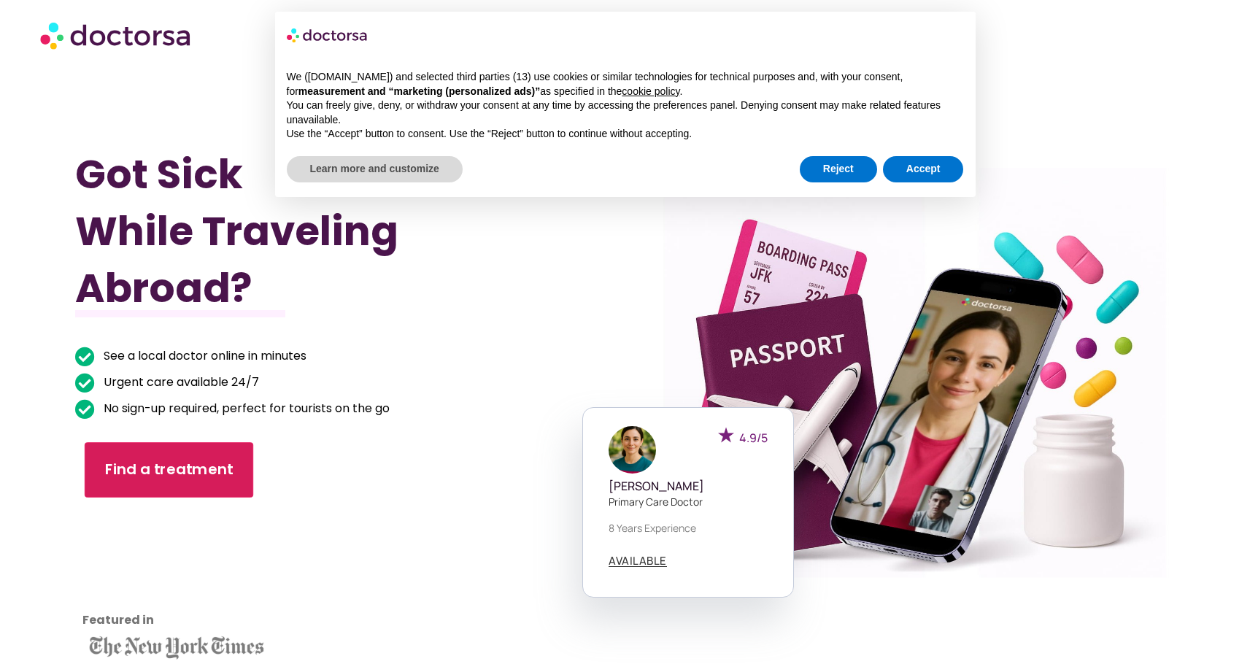
click at [198, 467] on span "Find a treatment" at bounding box center [169, 470] width 128 height 21
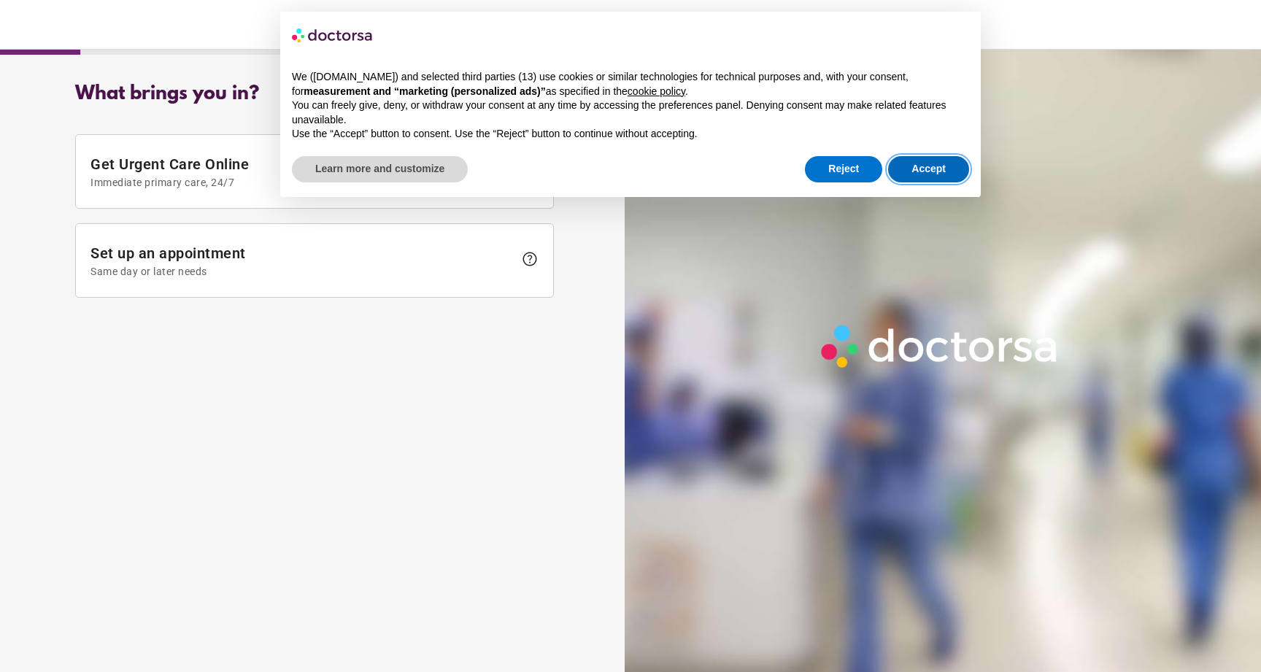
click at [911, 170] on button "Accept" at bounding box center [928, 169] width 81 height 26
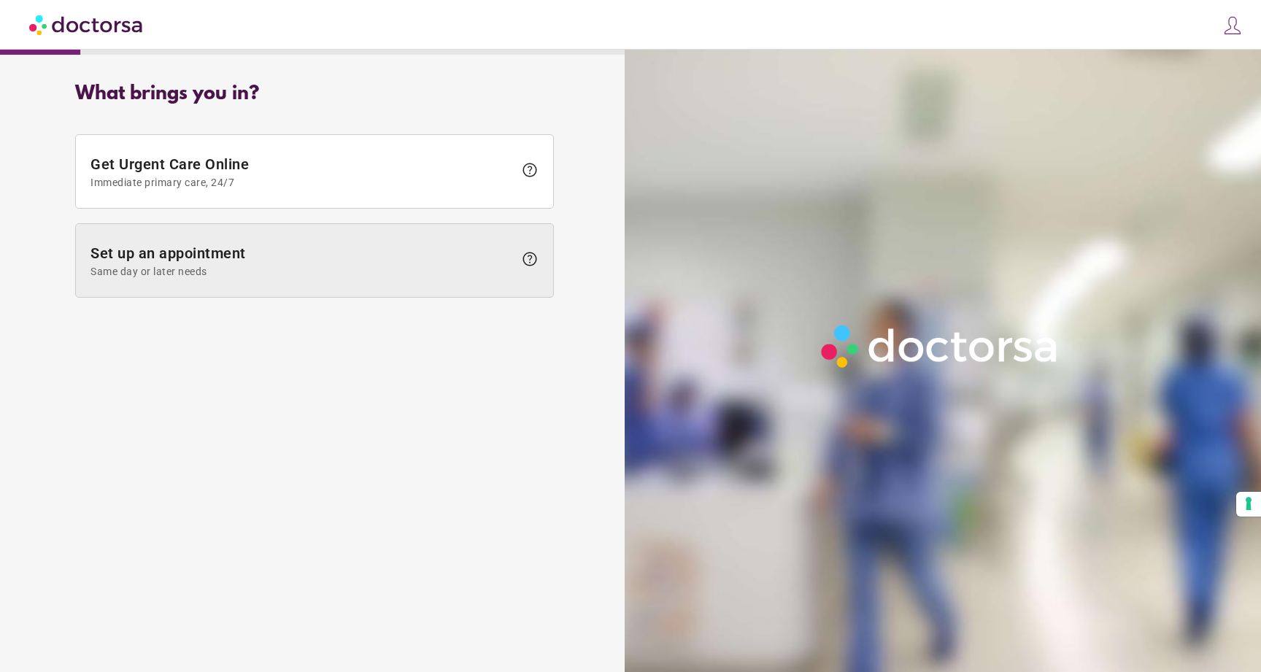
click at [359, 263] on span "Set up an appointment Same day or later needs" at bounding box center [301, 260] width 423 height 33
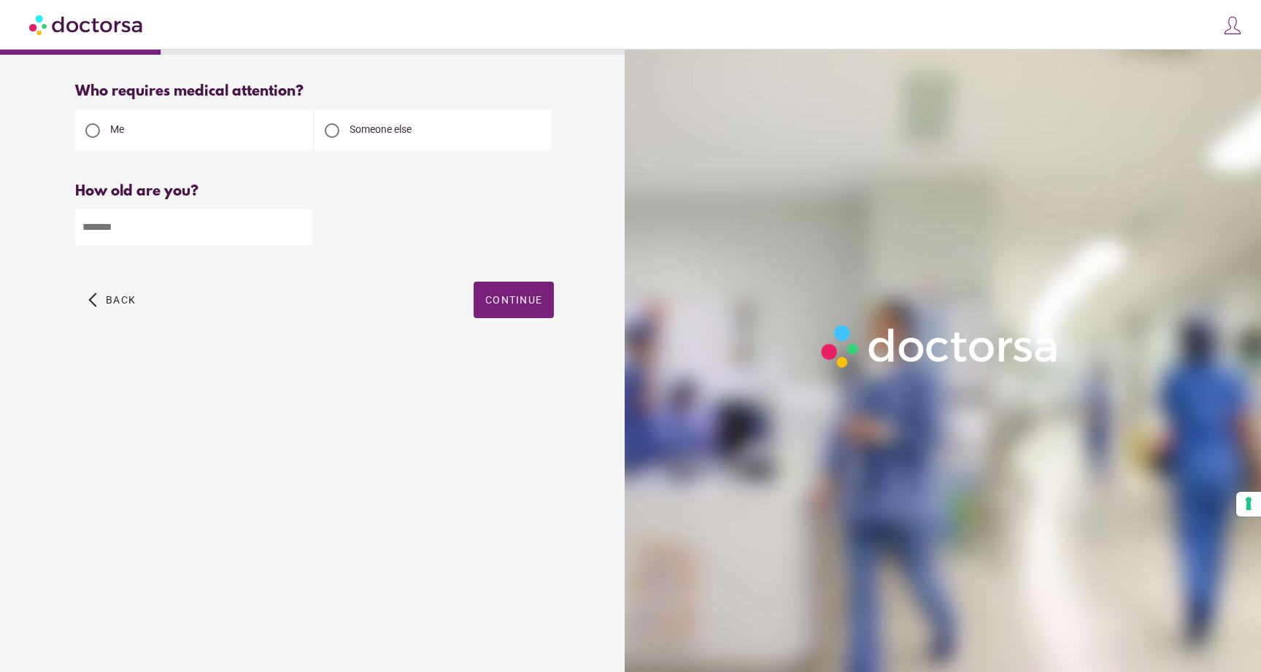
click at [227, 224] on input "number" at bounding box center [193, 227] width 237 height 36
type input "**"
click at [525, 301] on span "Continue" at bounding box center [513, 300] width 57 height 12
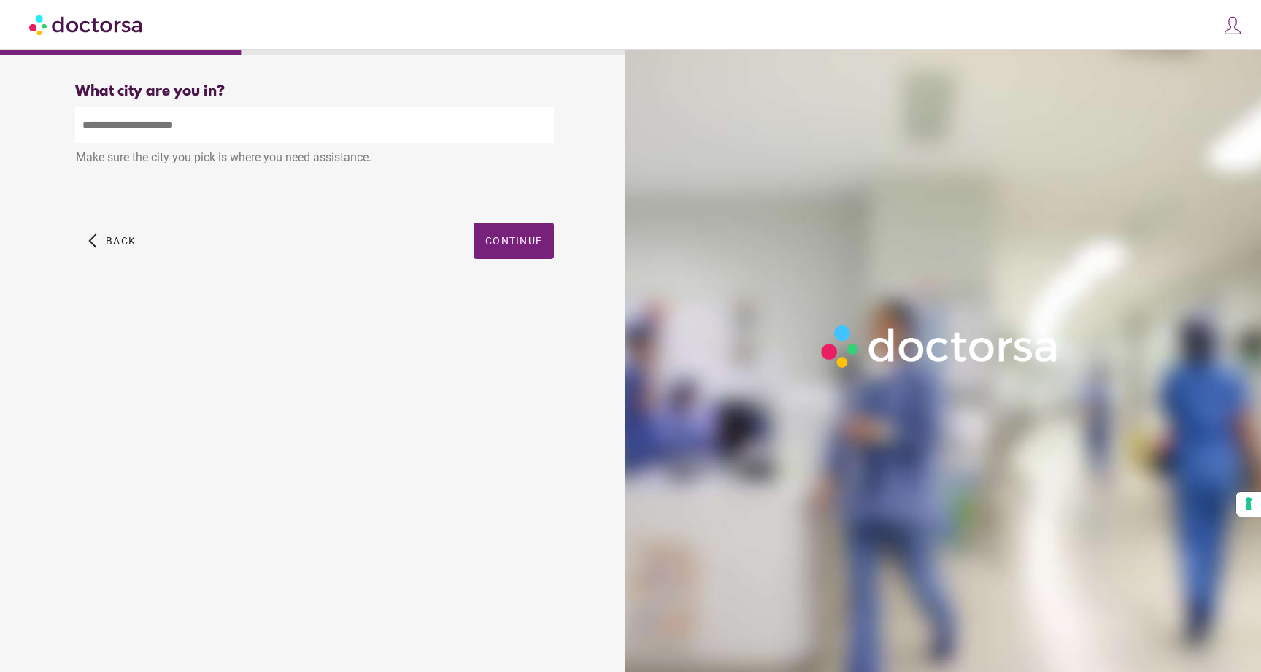
click at [285, 122] on input "text" at bounding box center [314, 125] width 479 height 36
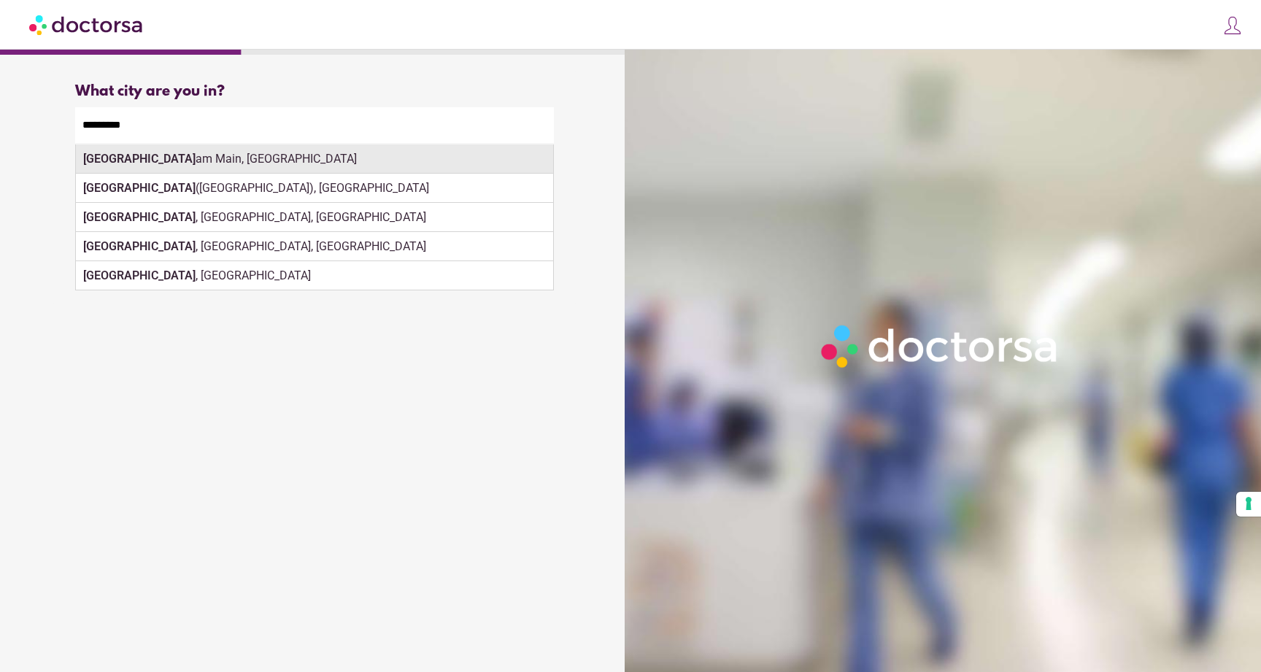
click at [341, 168] on div "Frankfurt am Main, Germany" at bounding box center [314, 158] width 477 height 29
type input "**********"
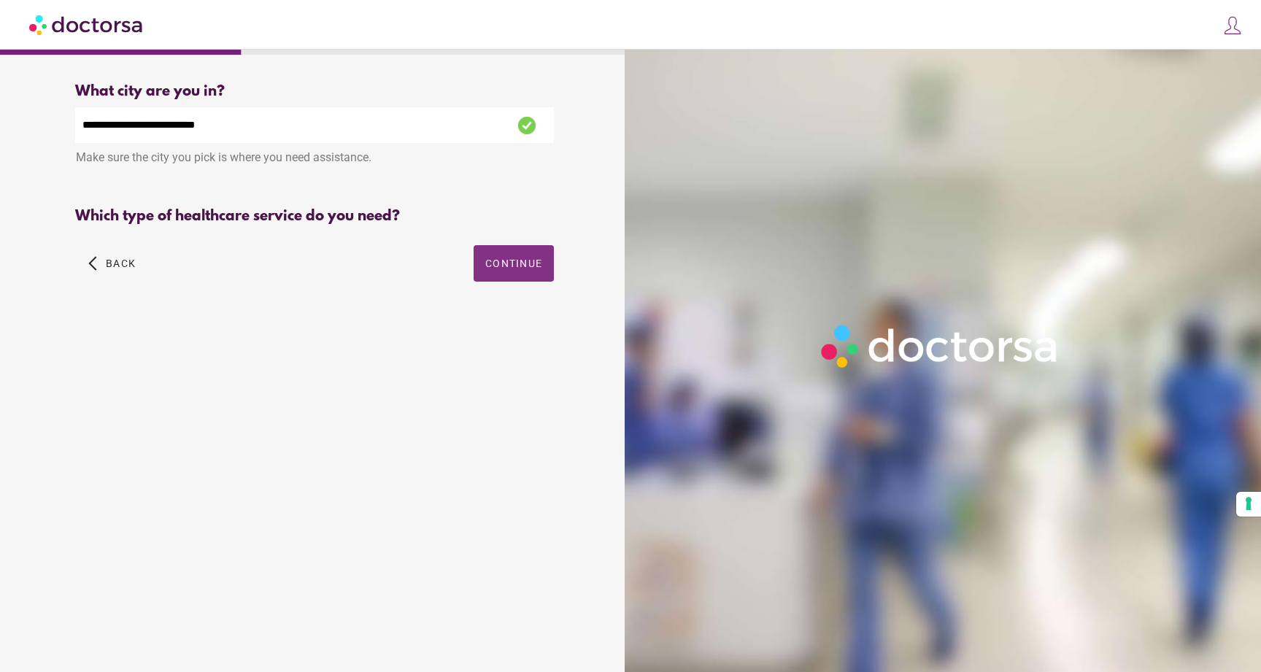
click at [528, 245] on div "Primary Care Pediatrics Dermatology Ob-Gyn Eye Care Orthopedics Psychiatry" at bounding box center [314, 264] width 479 height 64
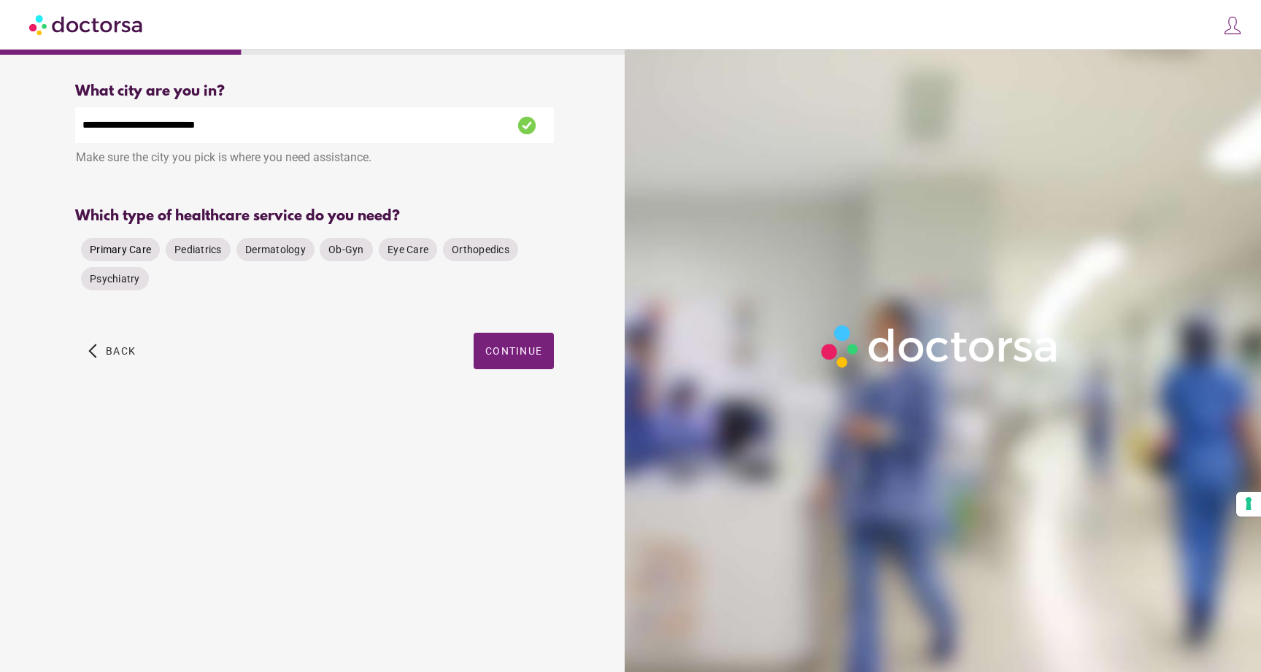
click at [123, 248] on span "Primary Care" at bounding box center [120, 250] width 61 height 12
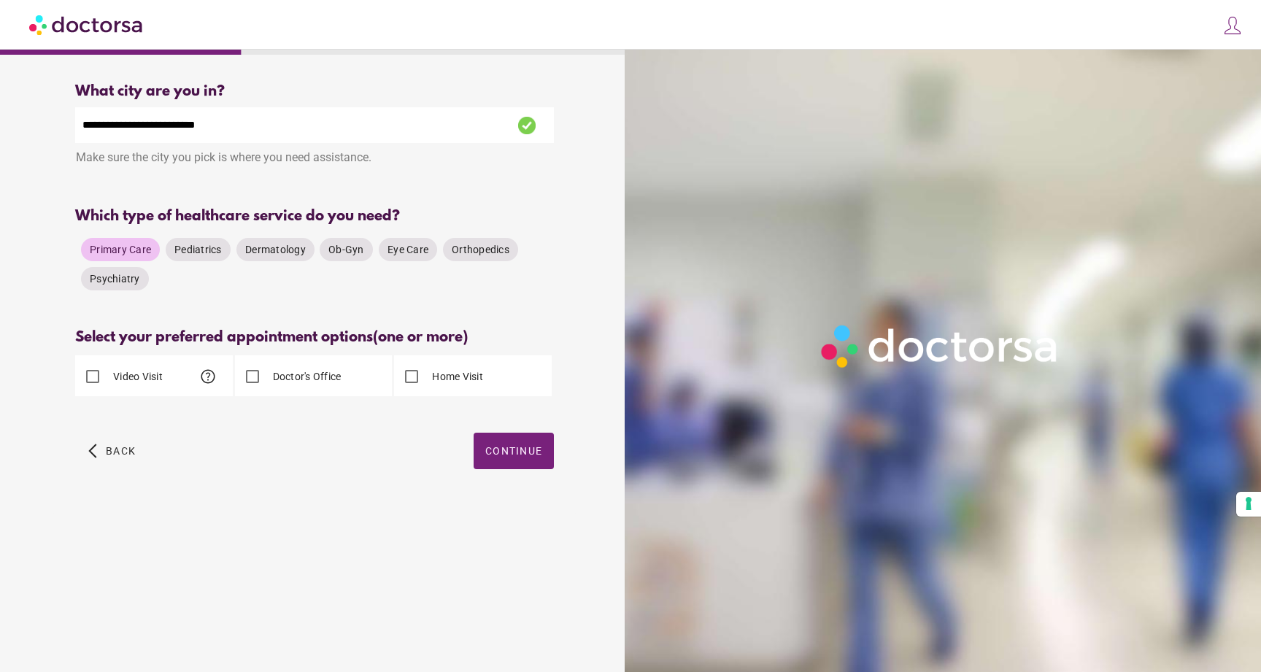
click at [124, 369] on div "Video Visit help" at bounding box center [119, 376] width 88 height 35
click at [132, 378] on label "Video Visit" at bounding box center [136, 376] width 53 height 15
click at [535, 454] on span "Continue" at bounding box center [513, 451] width 57 height 12
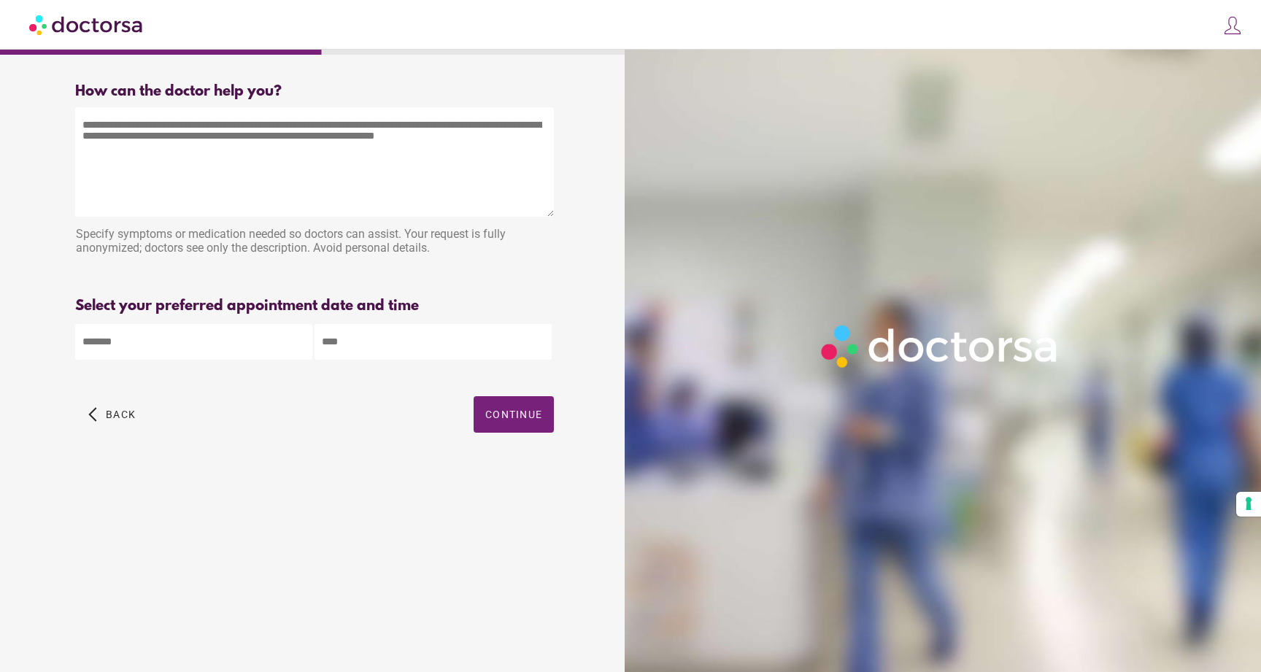
click at [284, 194] on textarea at bounding box center [314, 161] width 479 height 109
click at [239, 146] on textarea at bounding box center [314, 161] width 479 height 109
type textarea "**********"
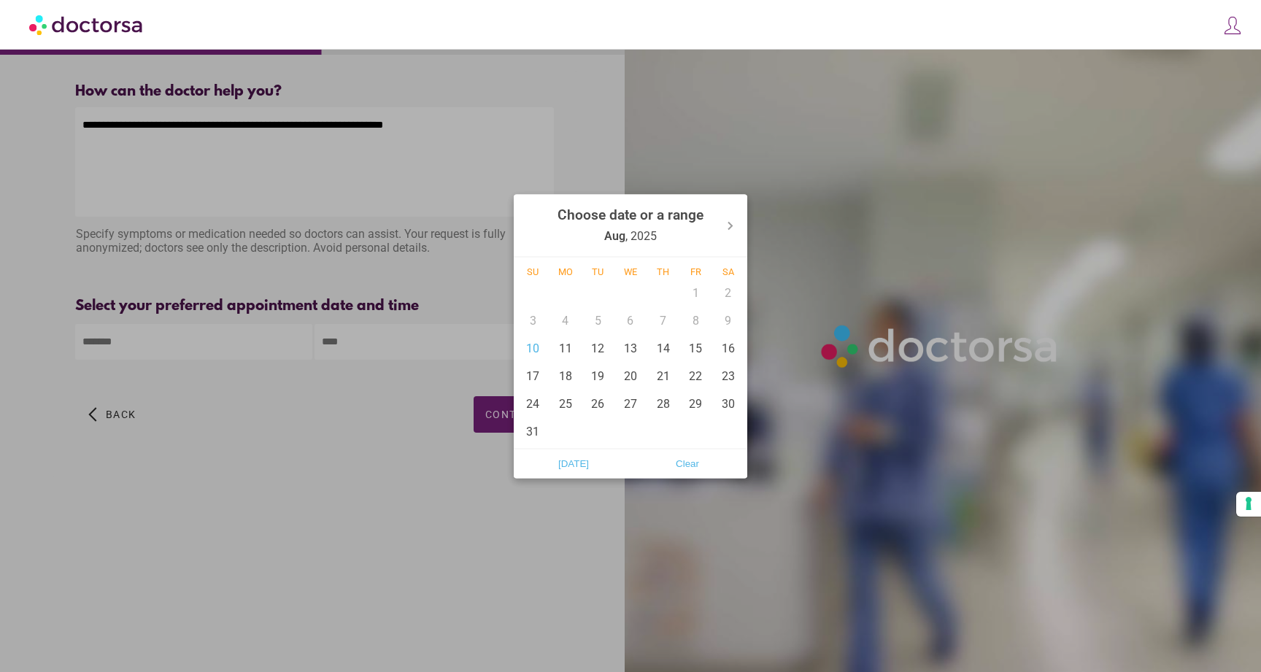
click at [256, 349] on body "**********" at bounding box center [630, 336] width 1261 height 672
click at [535, 350] on div "10" at bounding box center [533, 348] width 33 height 28
type input "******"
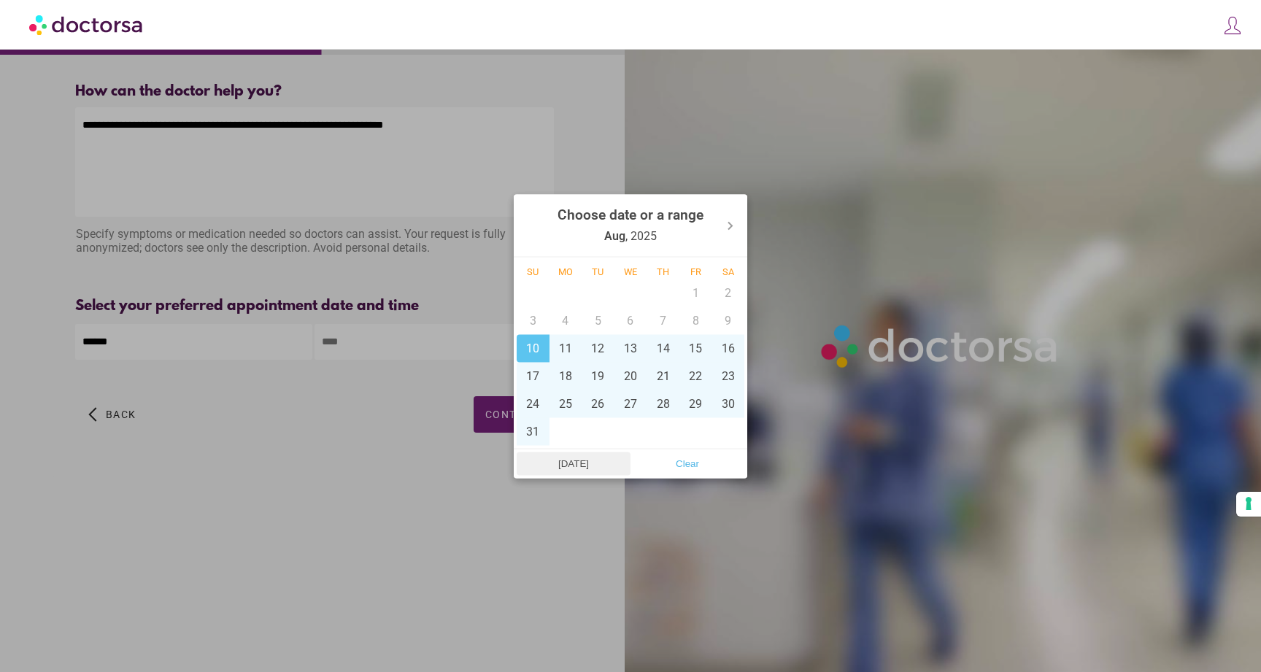
click at [586, 465] on span "Today" at bounding box center [573, 463] width 105 height 22
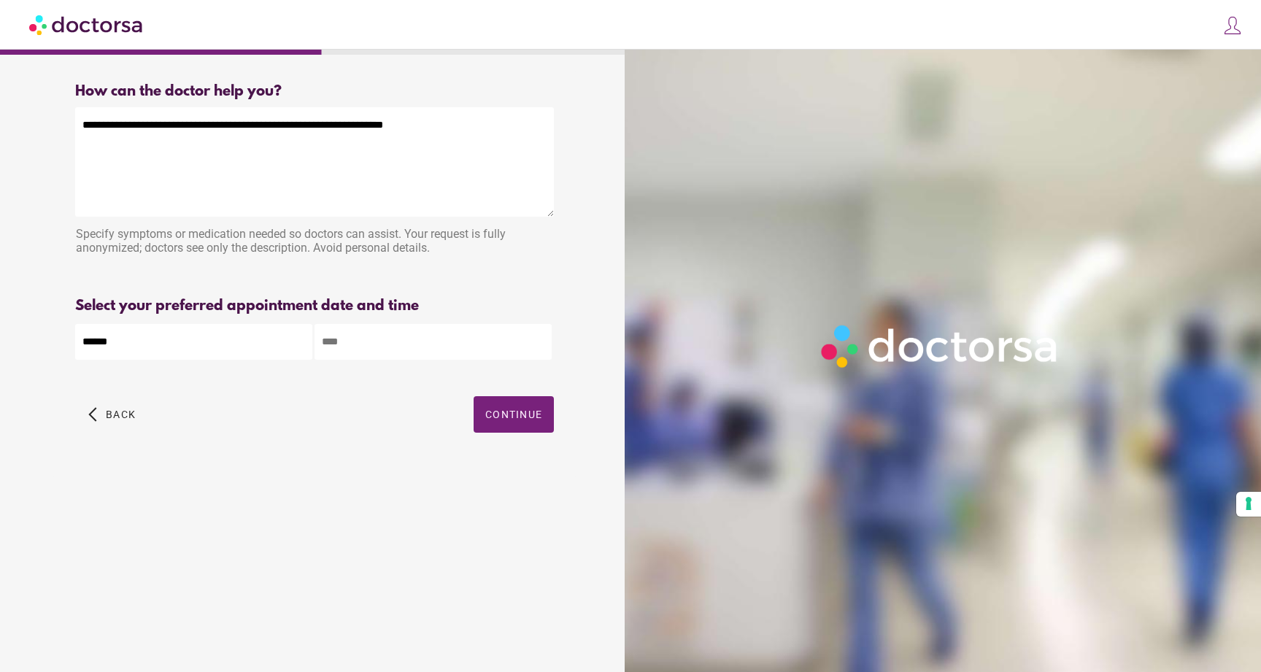
click at [381, 336] on input "text" at bounding box center [432, 342] width 237 height 36
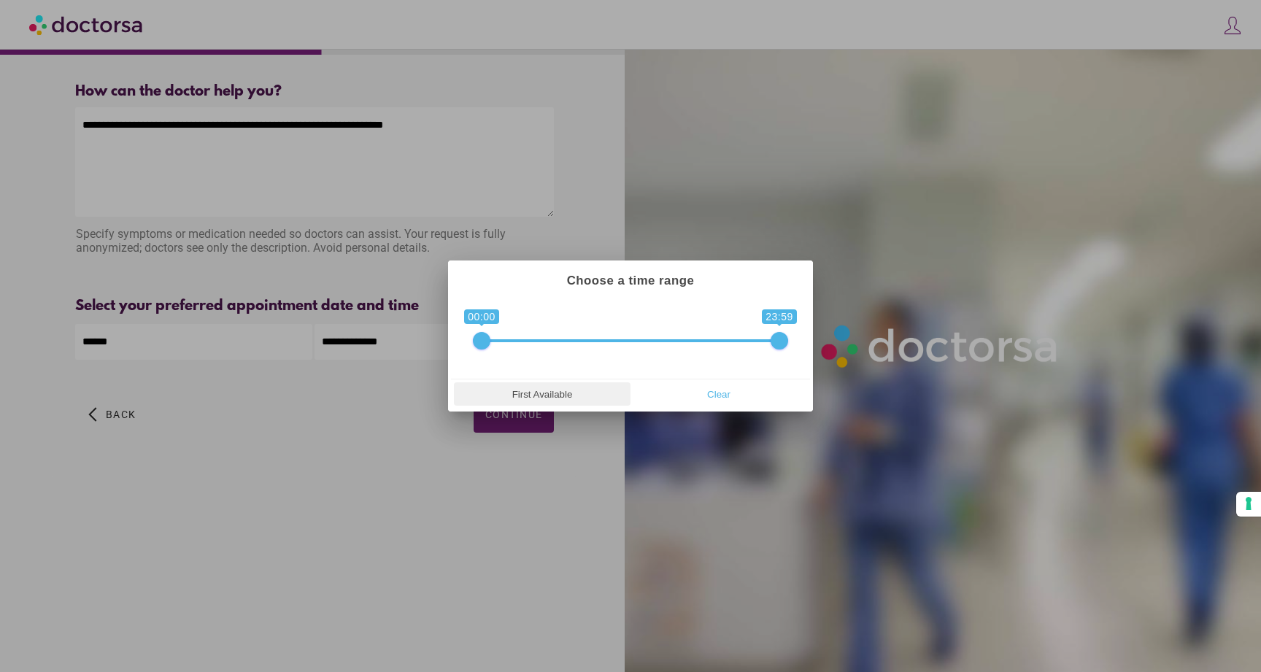
click at [552, 401] on span "First Available" at bounding box center [542, 394] width 168 height 22
type input "**********"
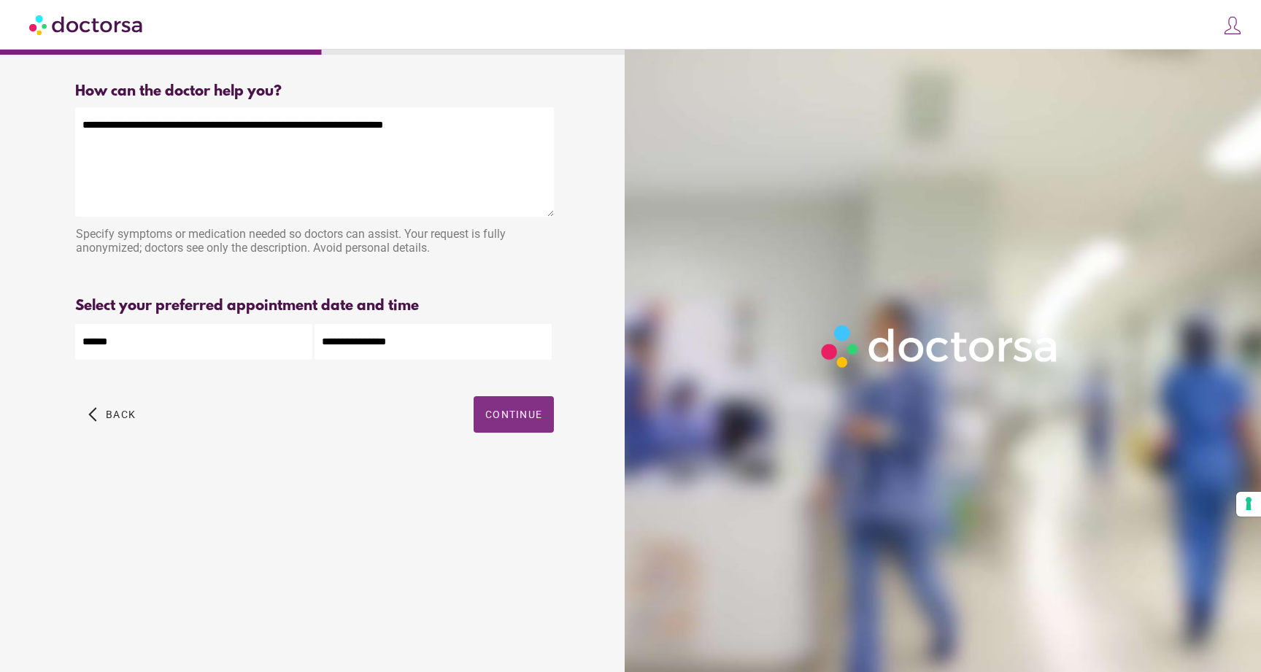
click at [522, 414] on span "Continue" at bounding box center [513, 415] width 57 height 12
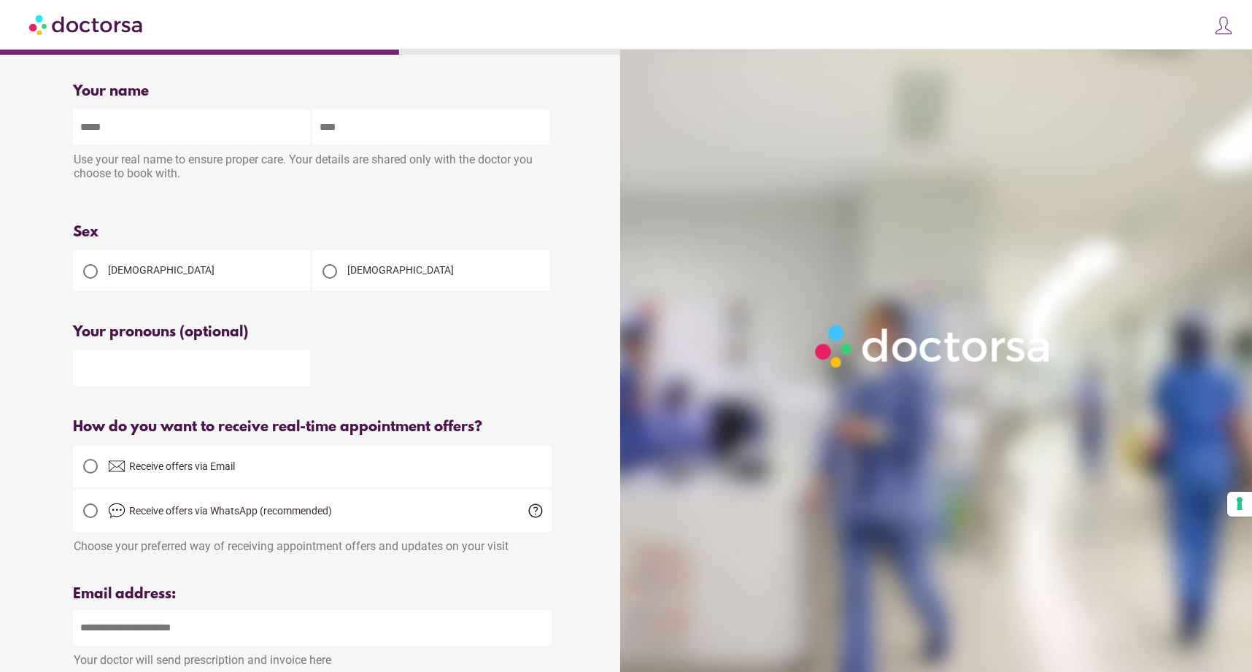
click at [215, 127] on input "text" at bounding box center [191, 127] width 237 height 36
type input "*****"
type input "*******"
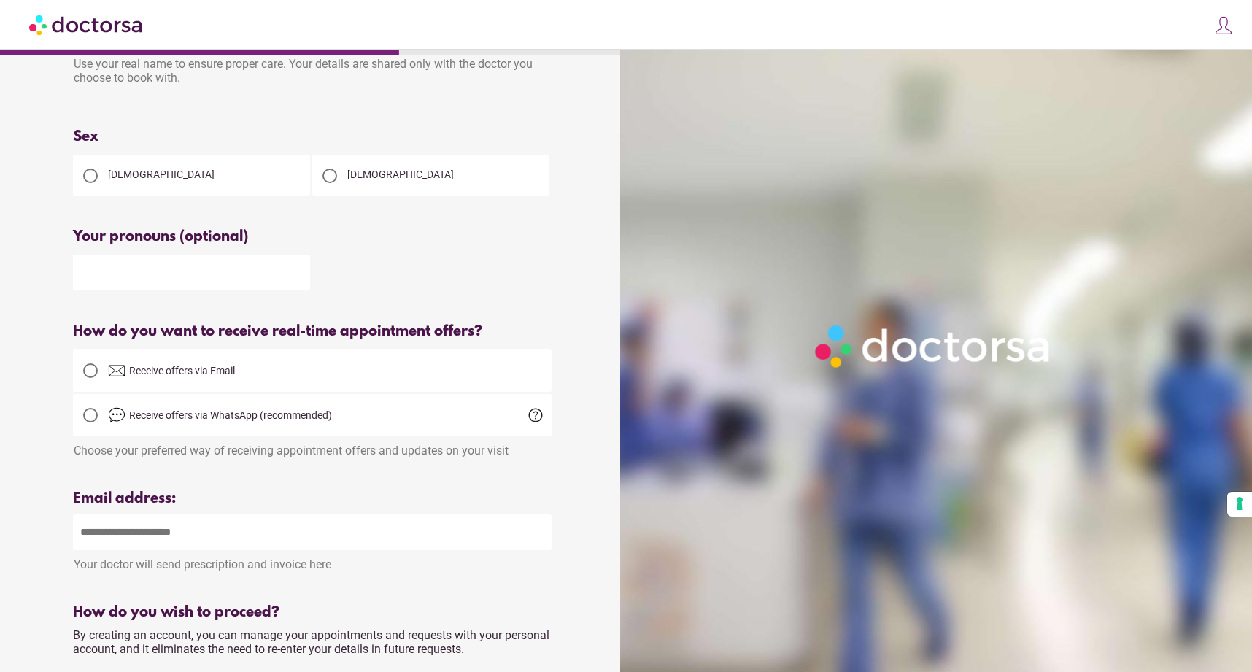
scroll to position [95, 0]
click at [330, 177] on div at bounding box center [329, 176] width 15 height 15
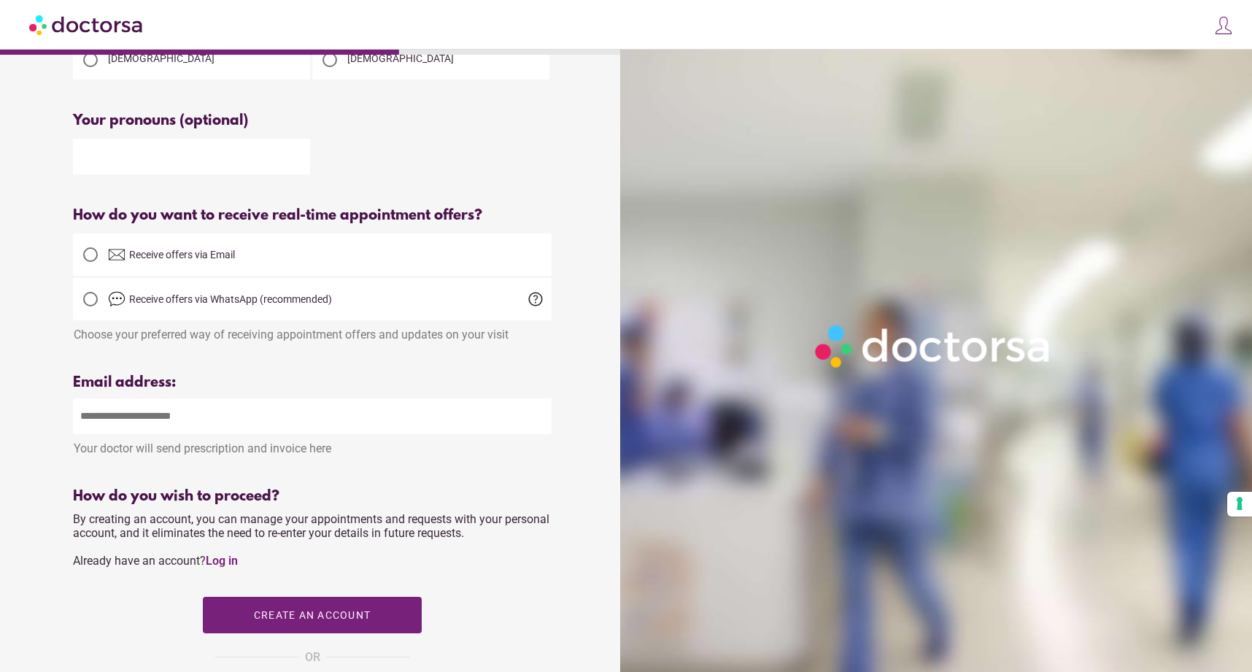
scroll to position [222, 0]
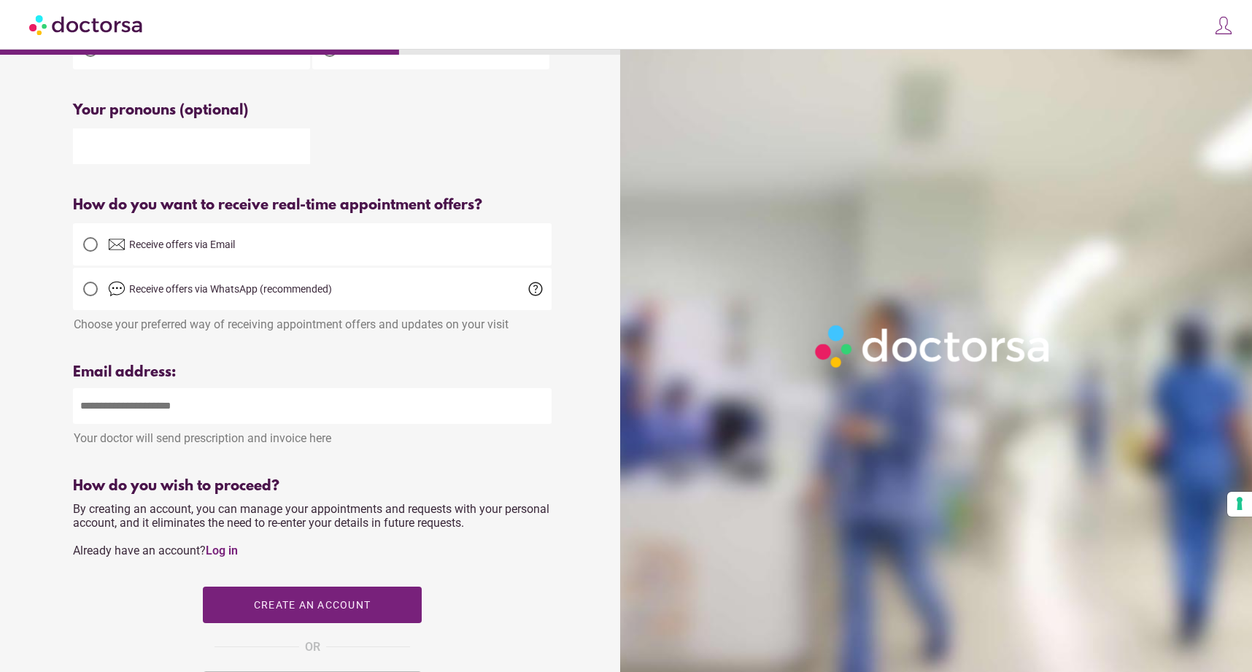
click at [287, 417] on input "email" at bounding box center [312, 406] width 479 height 36
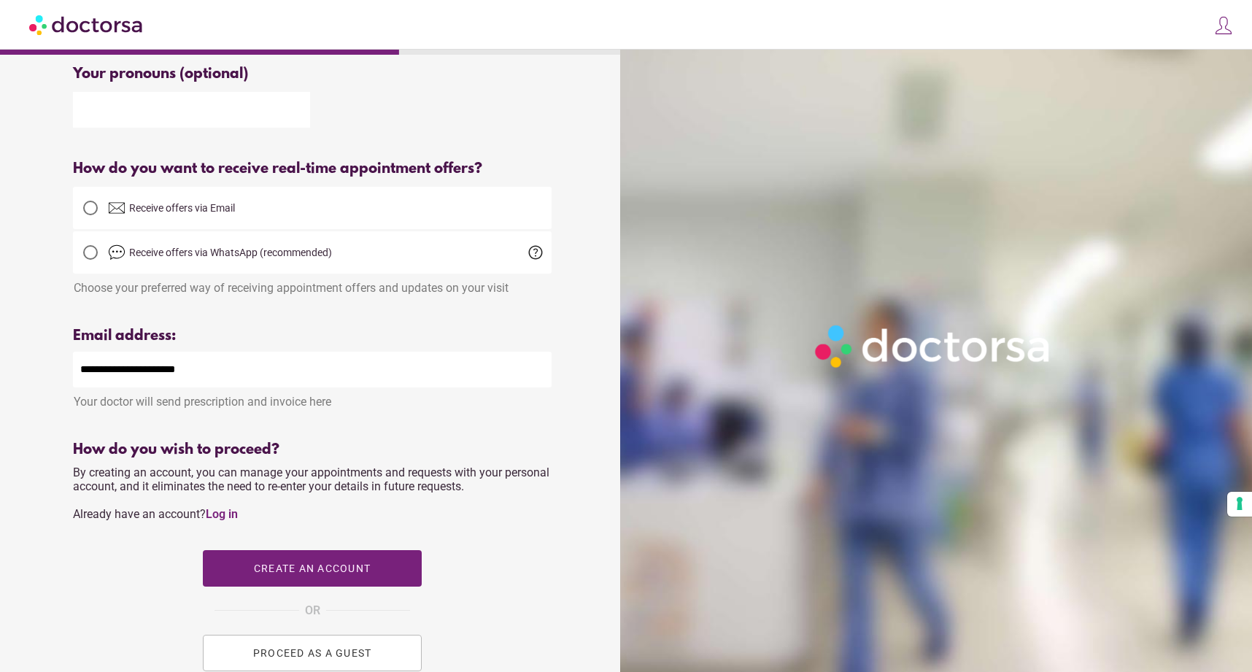
scroll to position [315, 0]
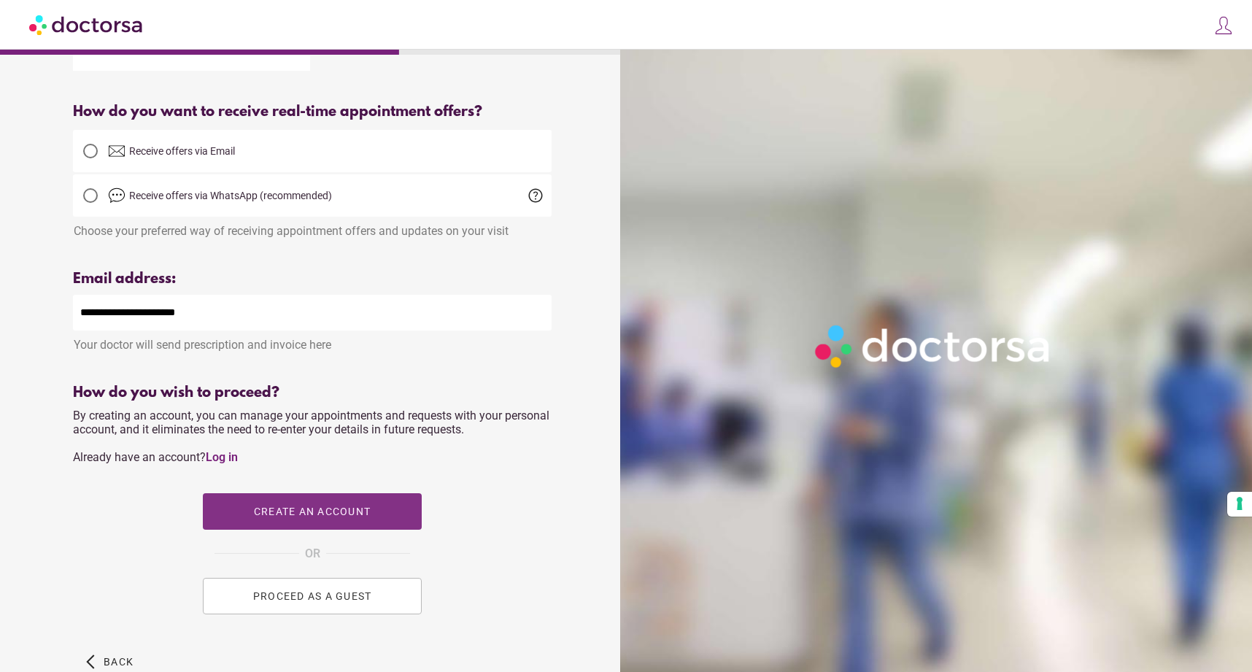
type input "**********"
click at [339, 511] on span "Create an account" at bounding box center [312, 512] width 117 height 12
type input "**********"
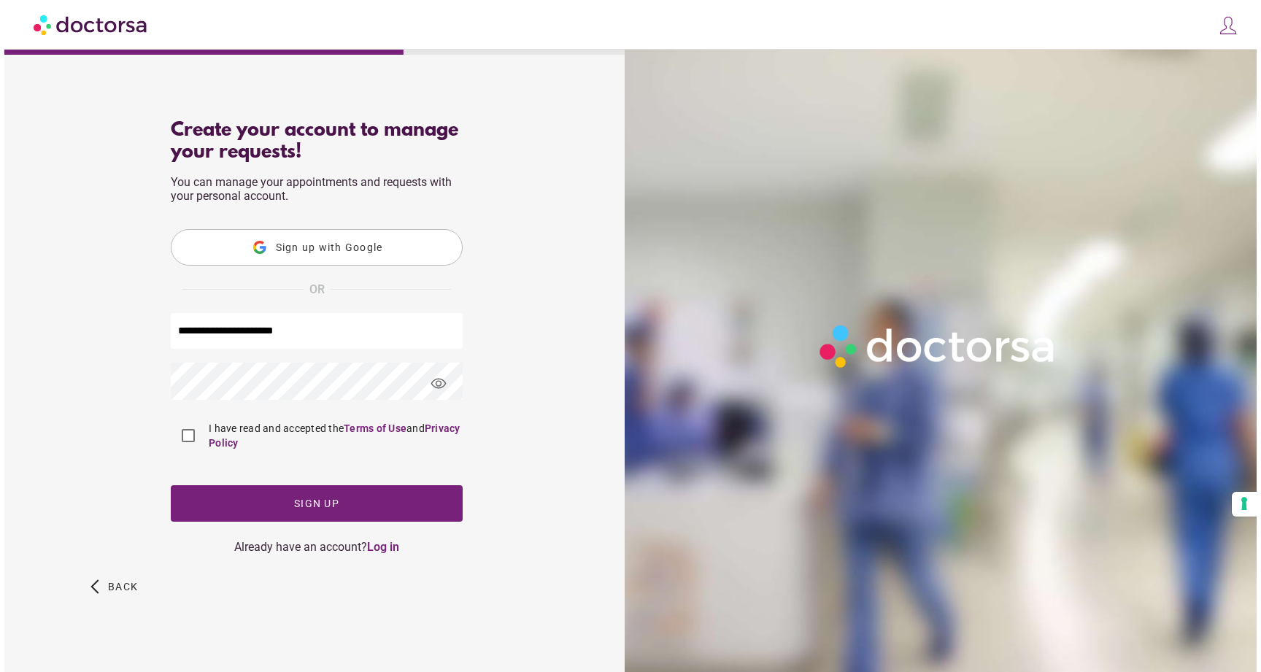
scroll to position [0, 0]
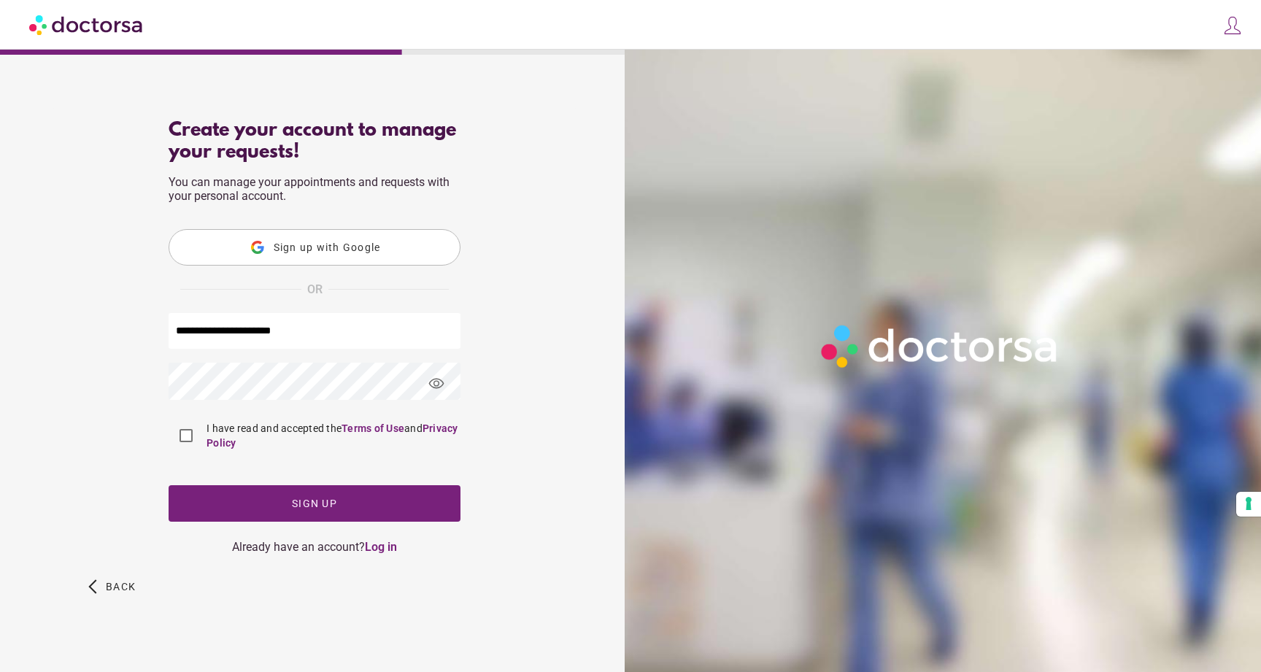
click at [312, 401] on div "**********" at bounding box center [315, 337] width 292 height 434
click at [321, 509] on span "Sign up" at bounding box center [314, 504] width 45 height 12
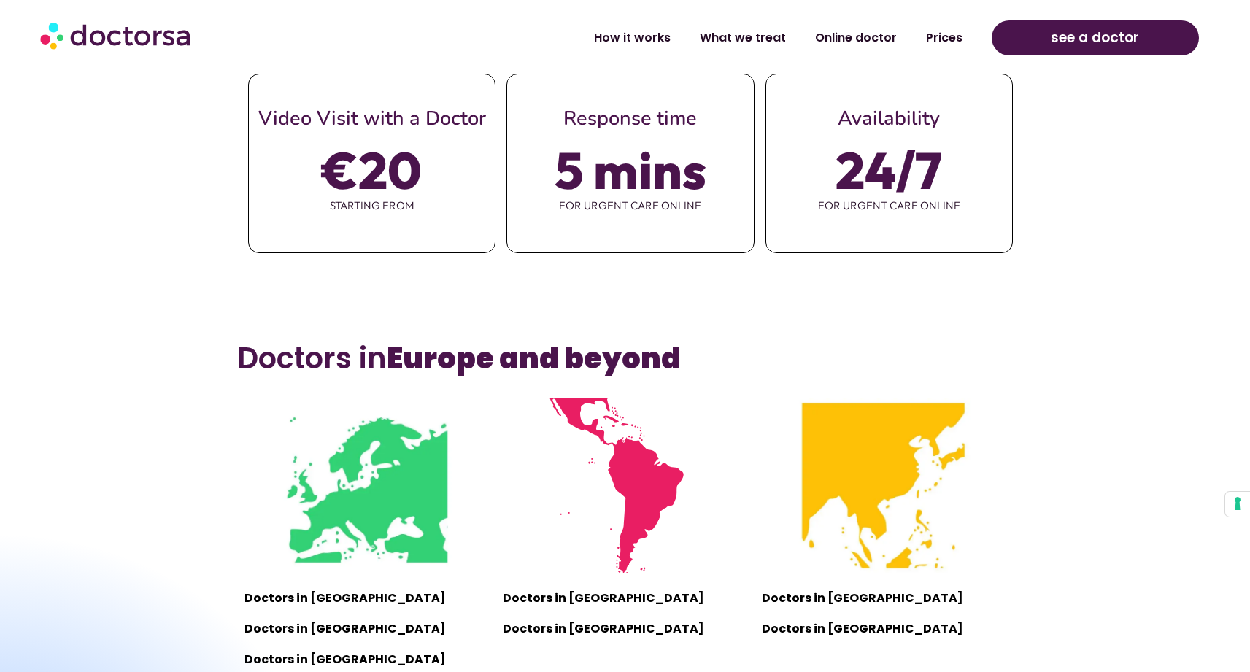
scroll to position [806, 0]
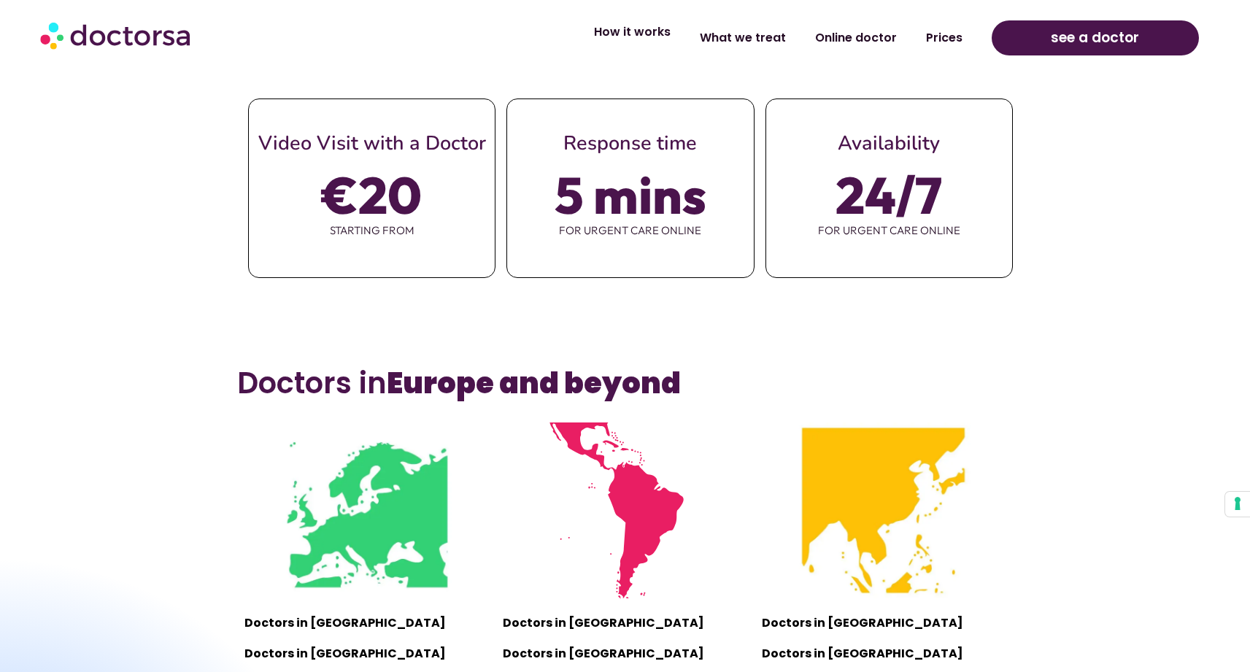
click at [660, 44] on link "How it works" at bounding box center [632, 32] width 106 height 34
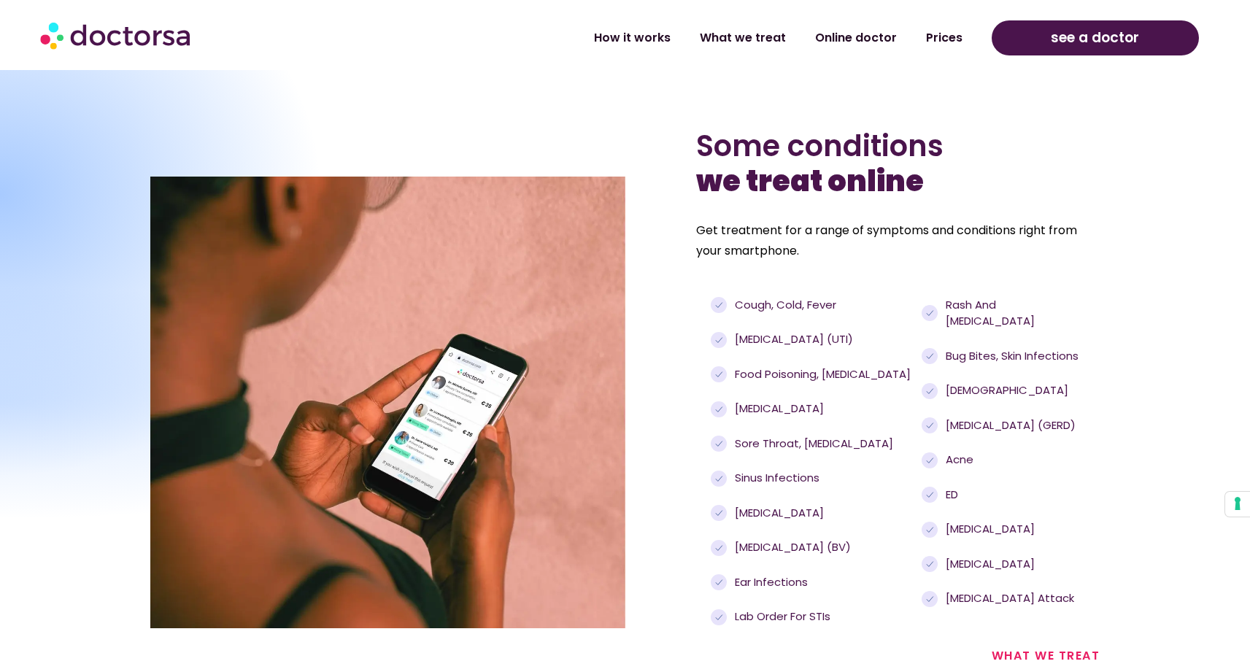
scroll to position [1458, 0]
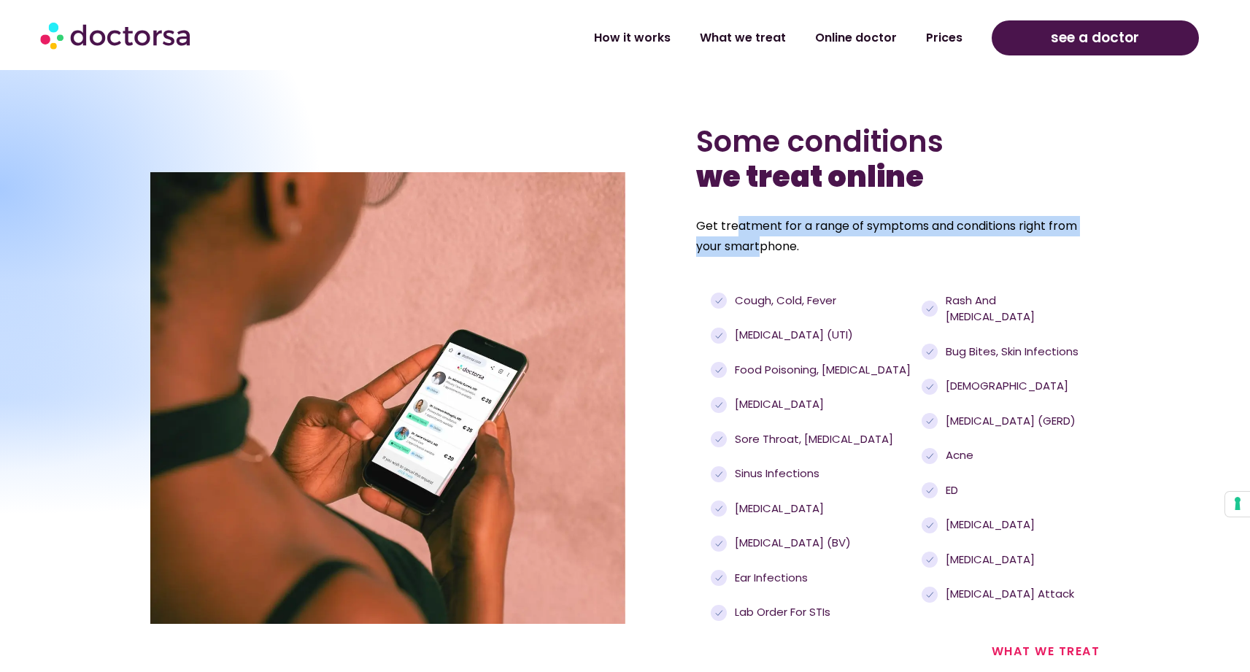
drag, startPoint x: 738, startPoint y: 225, endPoint x: 758, endPoint y: 247, distance: 30.0
click at [758, 247] on p "Get treatment for a range of symptoms and conditions right from your smartphone." at bounding box center [897, 236] width 403 height 41
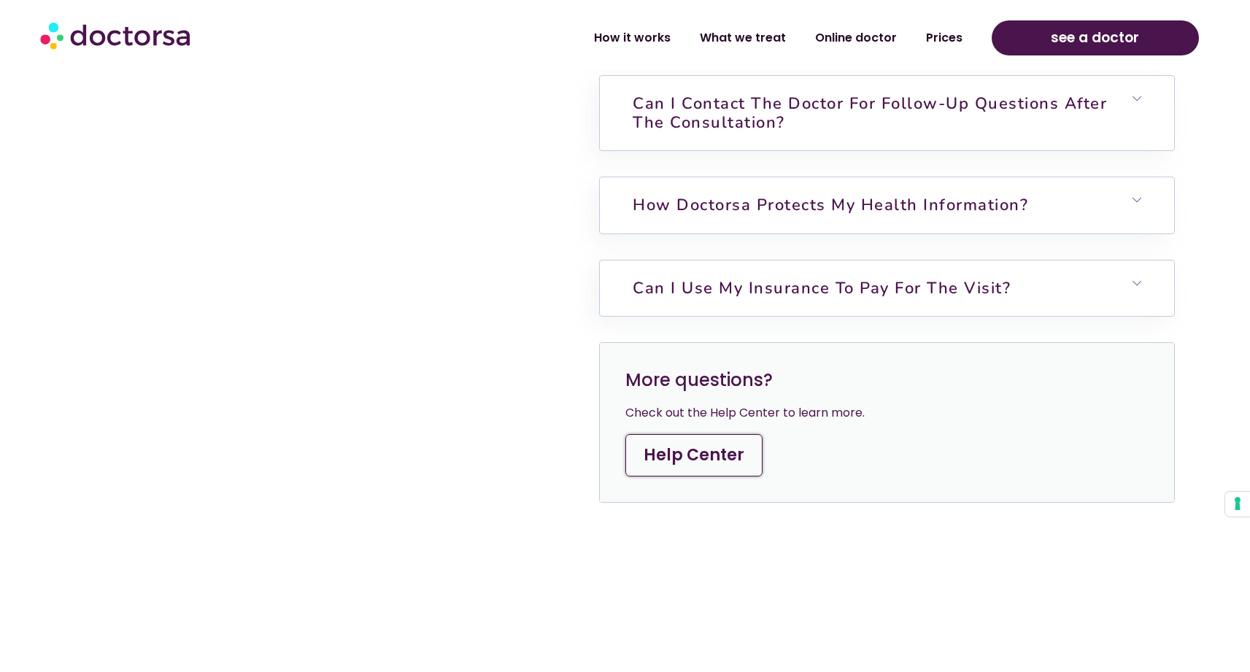
scroll to position [4242, 0]
click at [772, 286] on link "Can I use my insurance to pay for the visit?" at bounding box center [822, 289] width 378 height 22
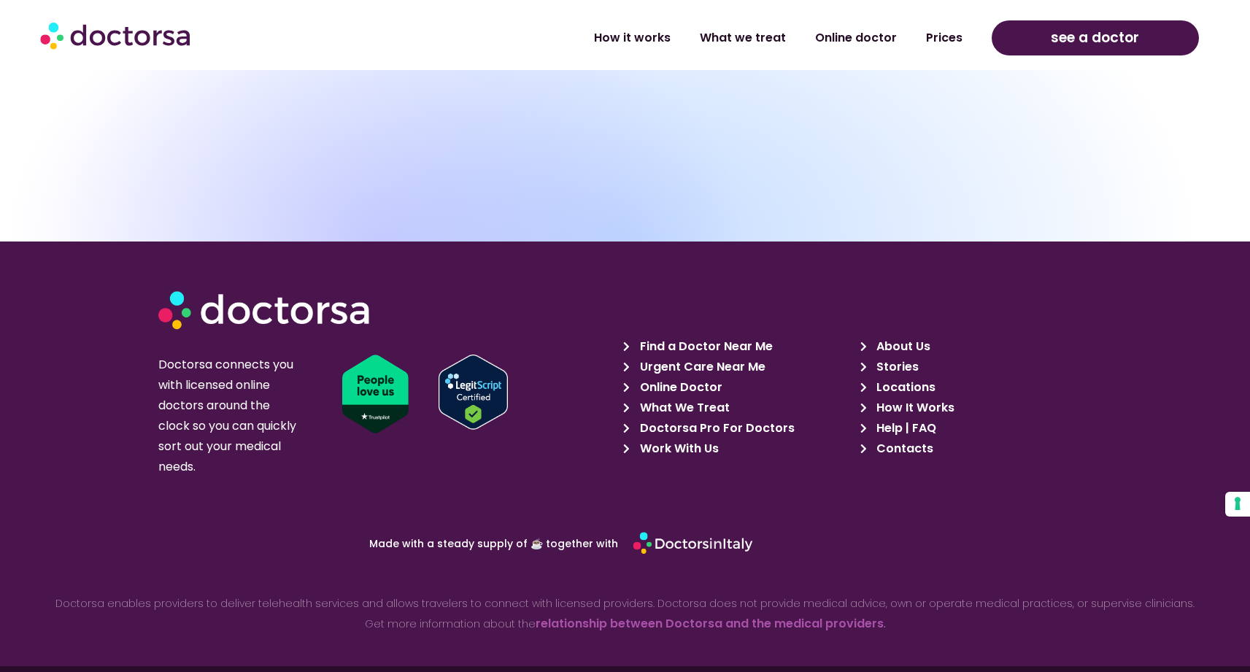
scroll to position [5317, 0]
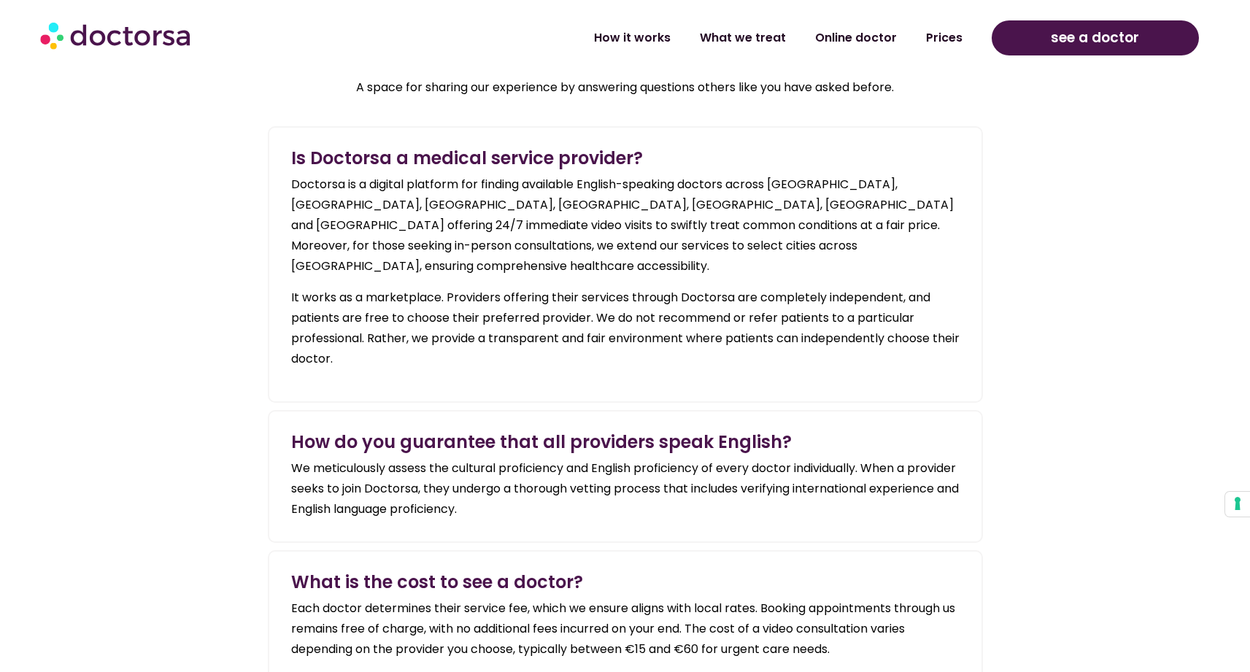
scroll to position [1812, 0]
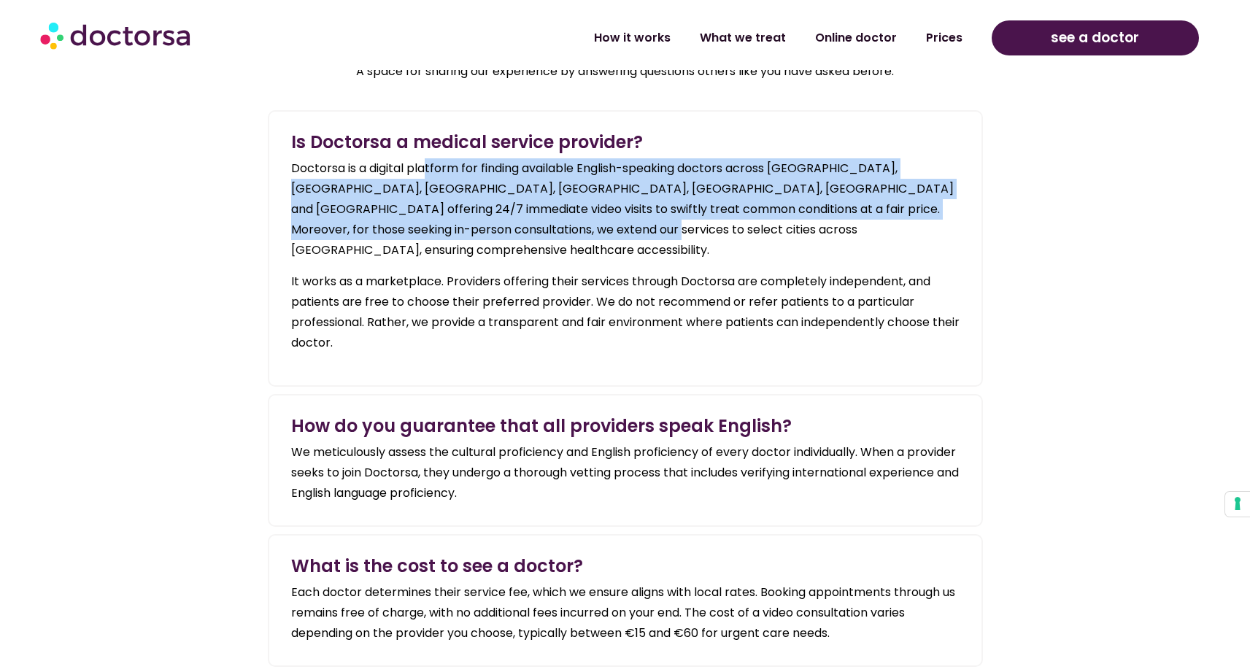
drag, startPoint x: 427, startPoint y: 161, endPoint x: 583, endPoint y: 232, distance: 171.7
click at [581, 232] on span "Doctorsa is a digital platform for finding available English-speaking doctors a…" at bounding box center [622, 209] width 662 height 98
click at [583, 232] on span "Doctorsa is a digital platform for finding available English-speaking doctors a…" at bounding box center [622, 209] width 662 height 98
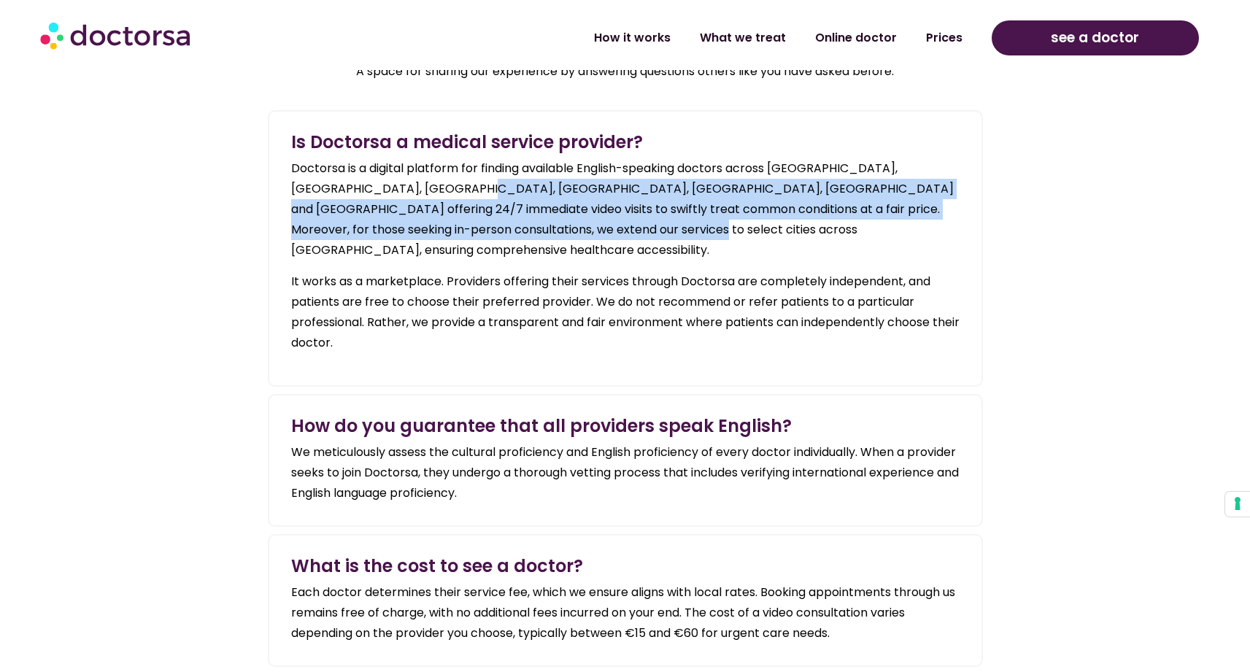
drag, startPoint x: 583, startPoint y: 232, endPoint x: 449, endPoint y: 191, distance: 140.3
click at [449, 192] on span "Doctorsa is a digital platform for finding available English-speaking doctors a…" at bounding box center [622, 209] width 662 height 98
drag, startPoint x: 447, startPoint y: 179, endPoint x: 490, endPoint y: 228, distance: 65.1
click at [490, 228] on p "Doctorsa is a digital platform for finding available English-speaking doctors a…" at bounding box center [625, 209] width 668 height 102
click at [490, 228] on span "Doctorsa is a digital platform for finding available English-speaking doctors a…" at bounding box center [622, 209] width 662 height 98
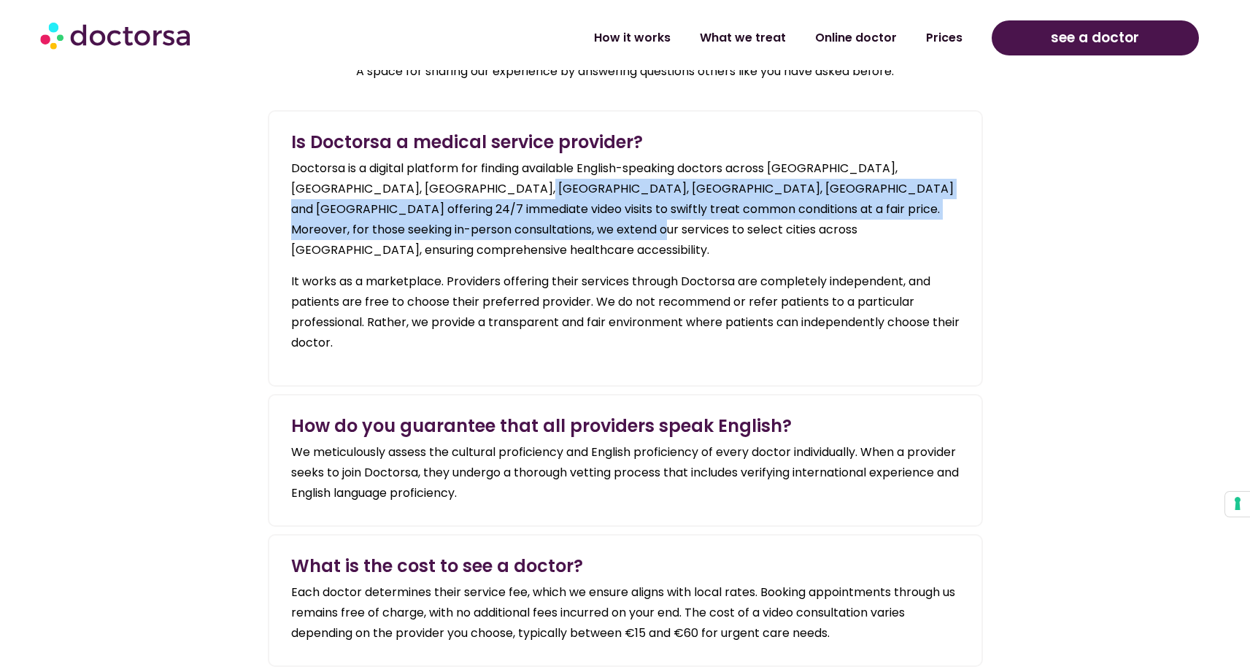
drag, startPoint x: 490, startPoint y: 228, endPoint x: 481, endPoint y: 180, distance: 48.4
click at [481, 180] on span "Doctorsa is a digital platform for finding available English-speaking doctors a…" at bounding box center [622, 209] width 662 height 98
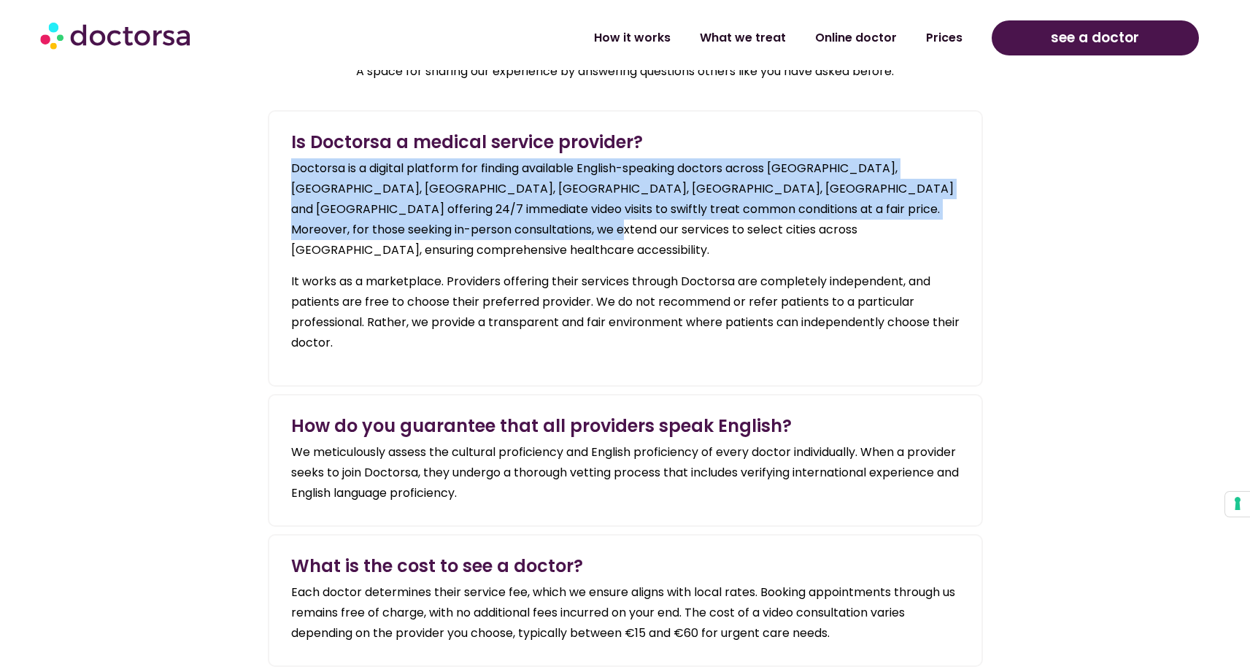
drag, startPoint x: 468, startPoint y: 157, endPoint x: 518, endPoint y: 247, distance: 102.5
click at [512, 239] on div "Doctorsa is a digital platform for finding available English-speaking doctors a…" at bounding box center [625, 251] width 668 height 201
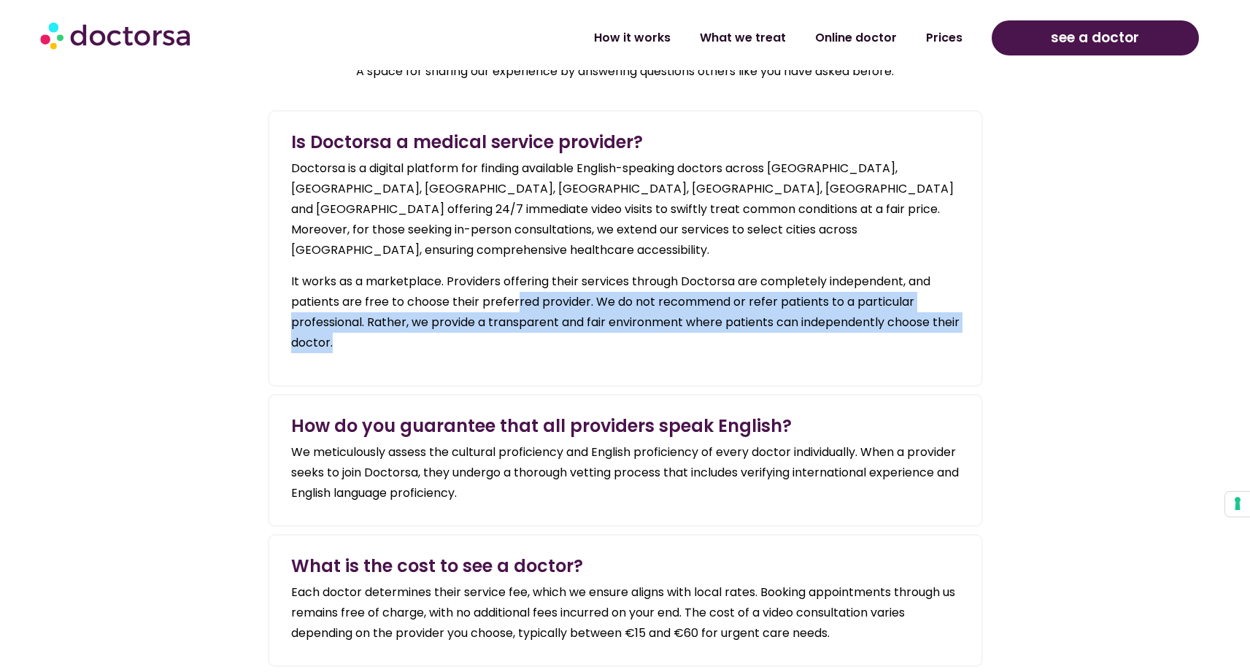
drag, startPoint x: 517, startPoint y: 299, endPoint x: 526, endPoint y: 336, distance: 37.5
click at [525, 334] on div "Doctorsa is a digital platform for finding available English-speaking doctors a…" at bounding box center [625, 257] width 668 height 212
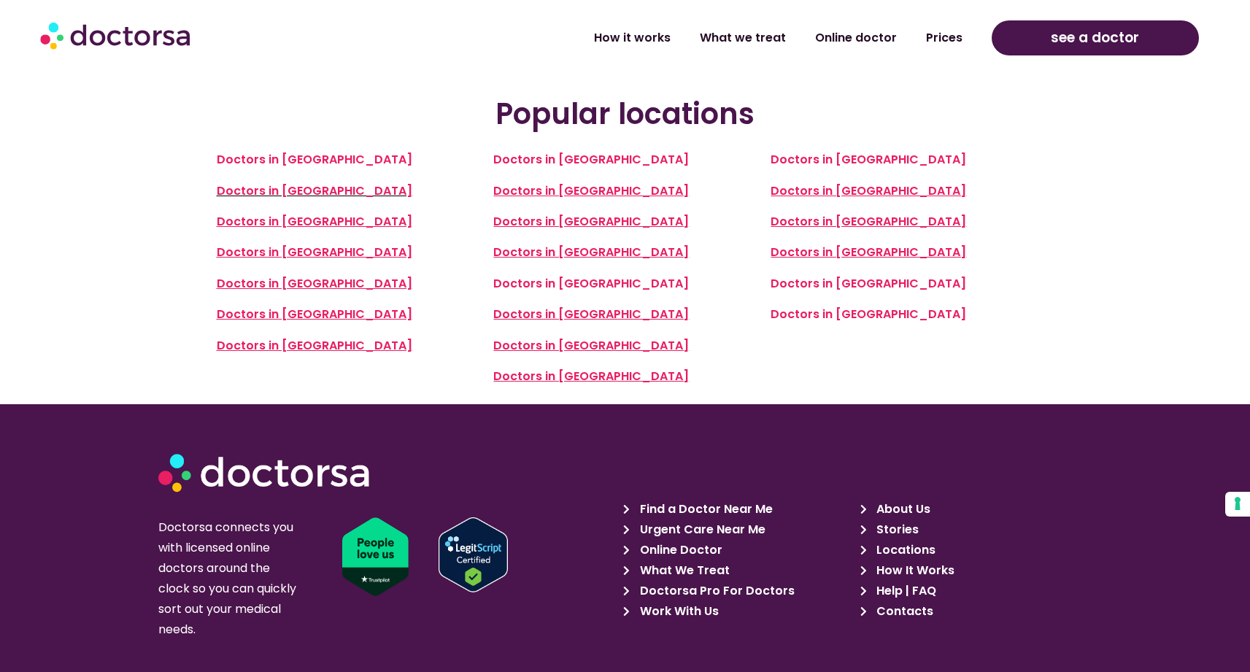
scroll to position [3346, 0]
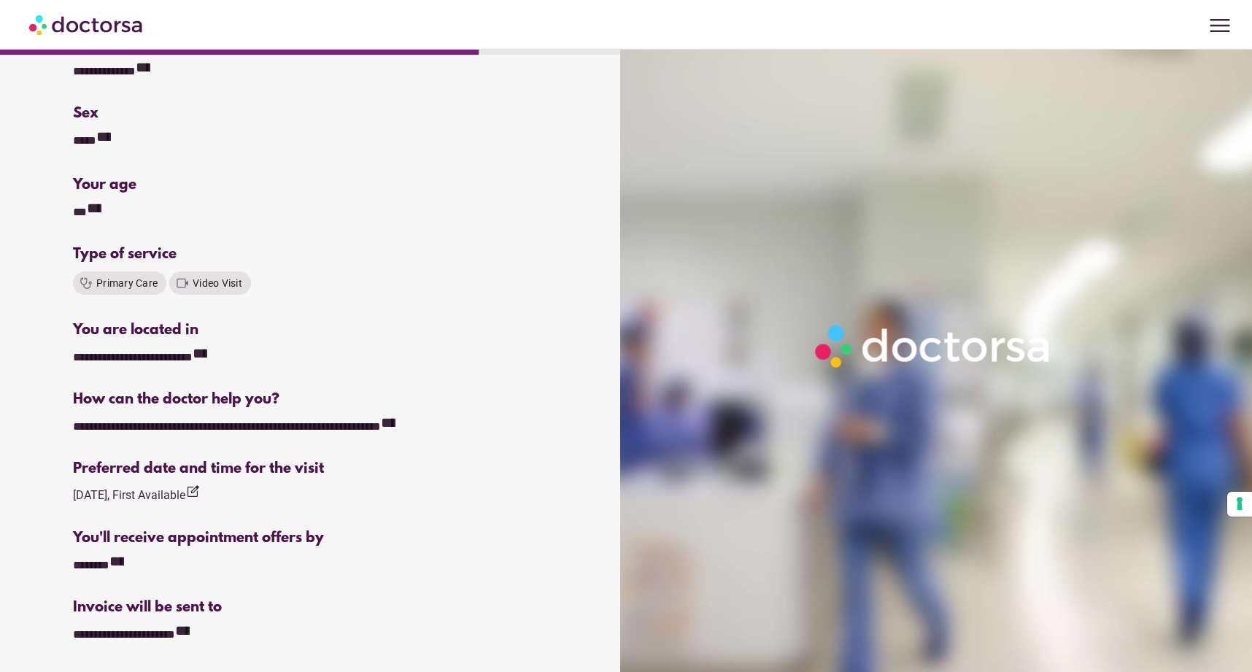
scroll to position [377, 0]
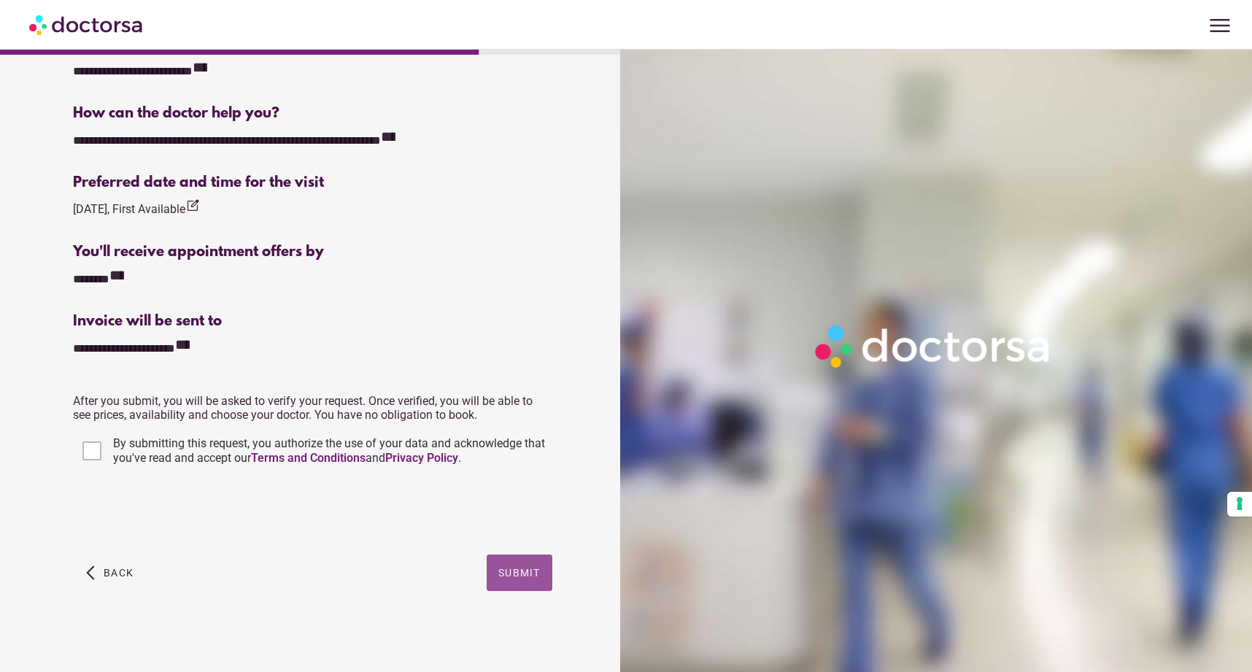
click at [519, 571] on span "Submit" at bounding box center [519, 573] width 42 height 12
